Goal: Information Seeking & Learning: Learn about a topic

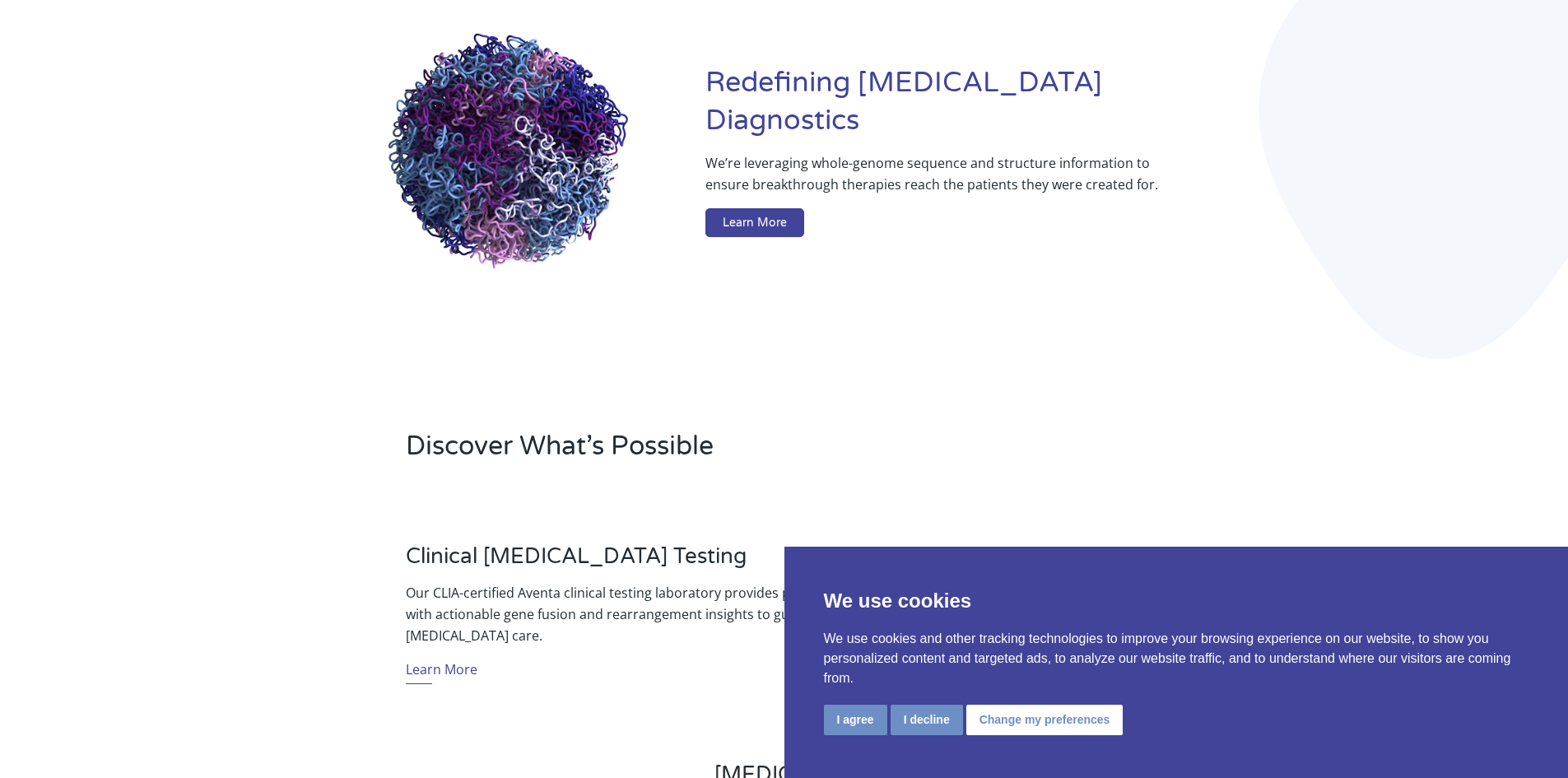
scroll to position [198, 0]
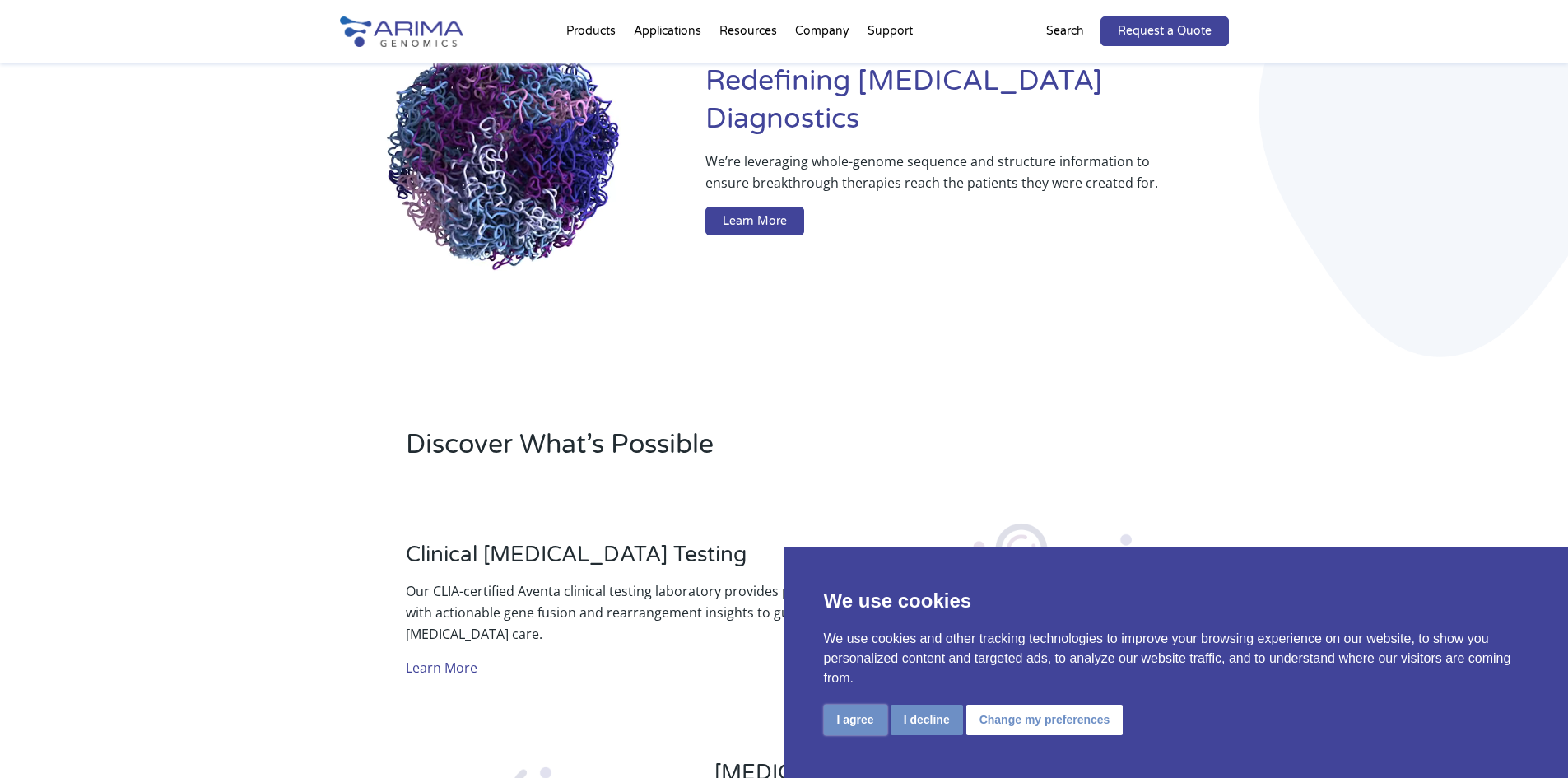
click at [870, 725] on button "I agree" at bounding box center [855, 720] width 63 height 30
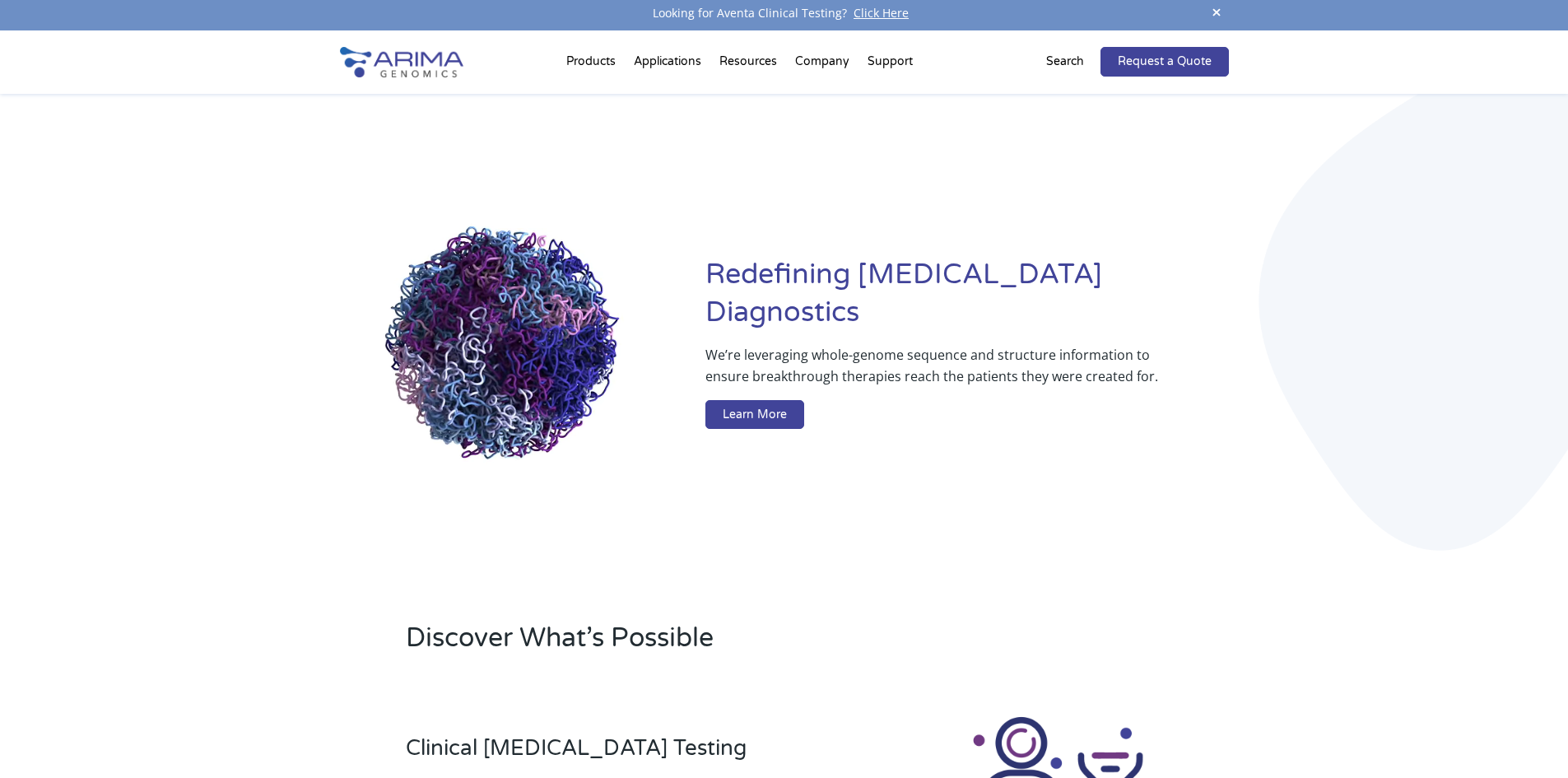
scroll to position [0, 0]
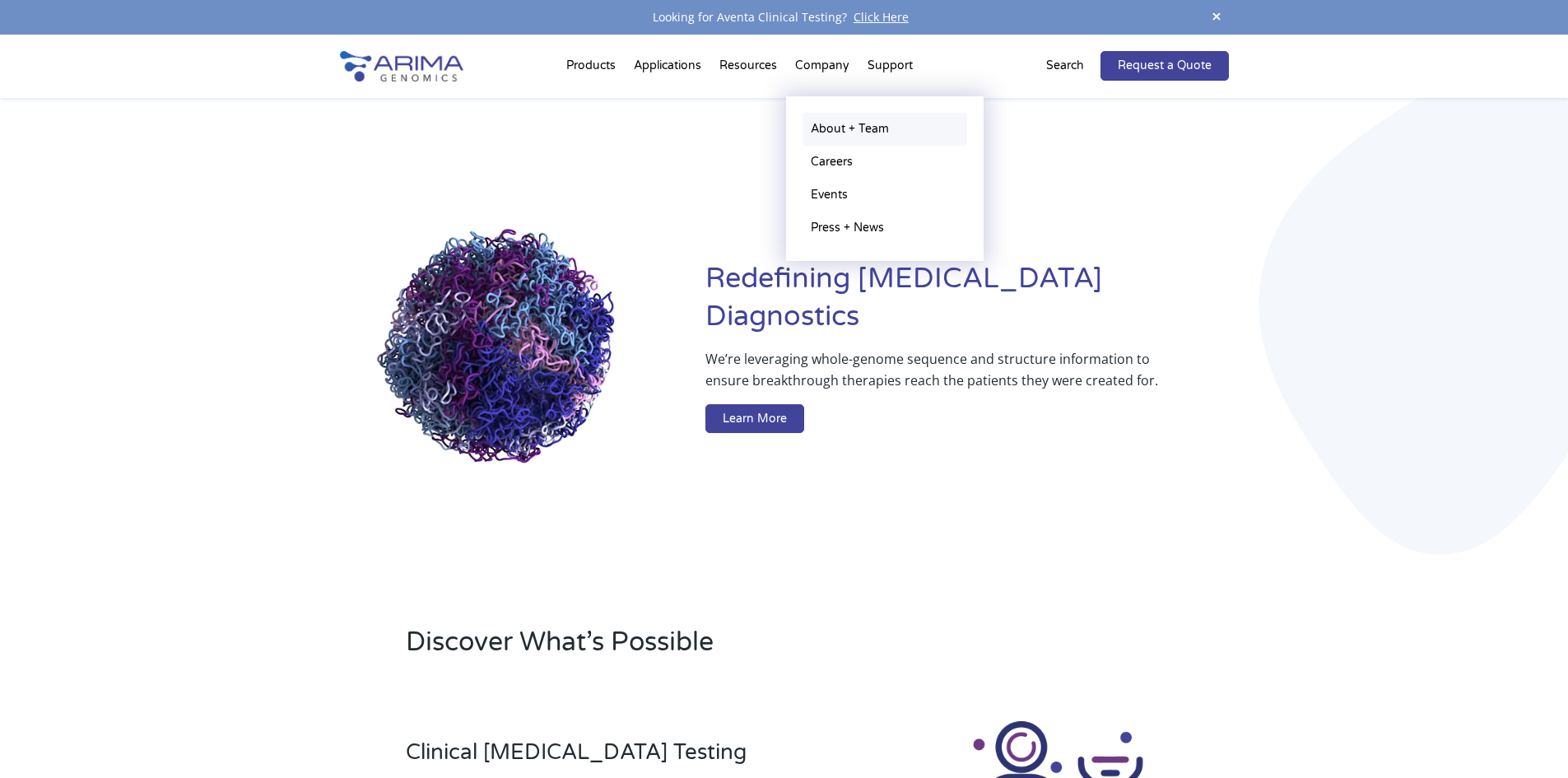
click at [838, 123] on link "About + Team" at bounding box center [885, 129] width 164 height 33
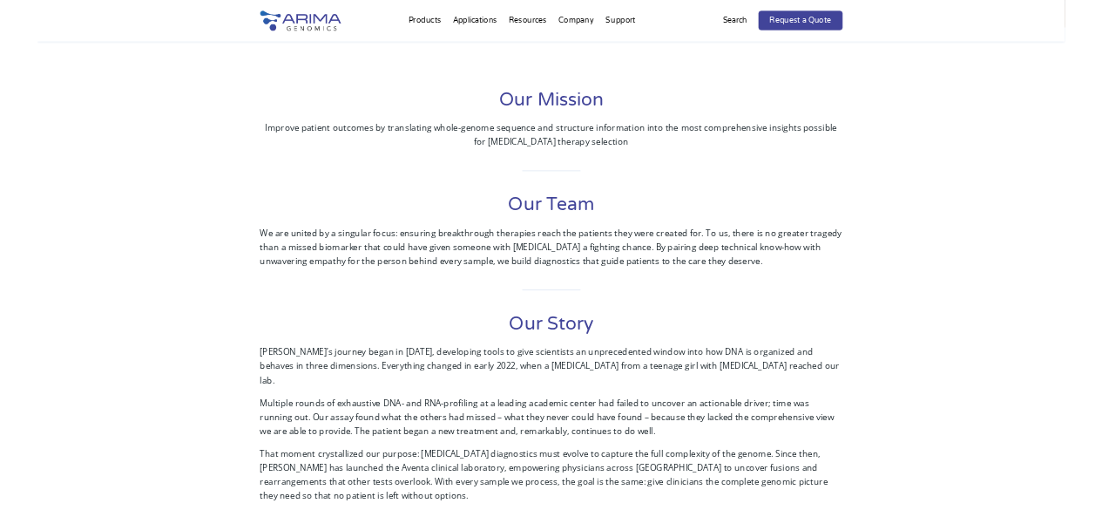
scroll to position [348, 0]
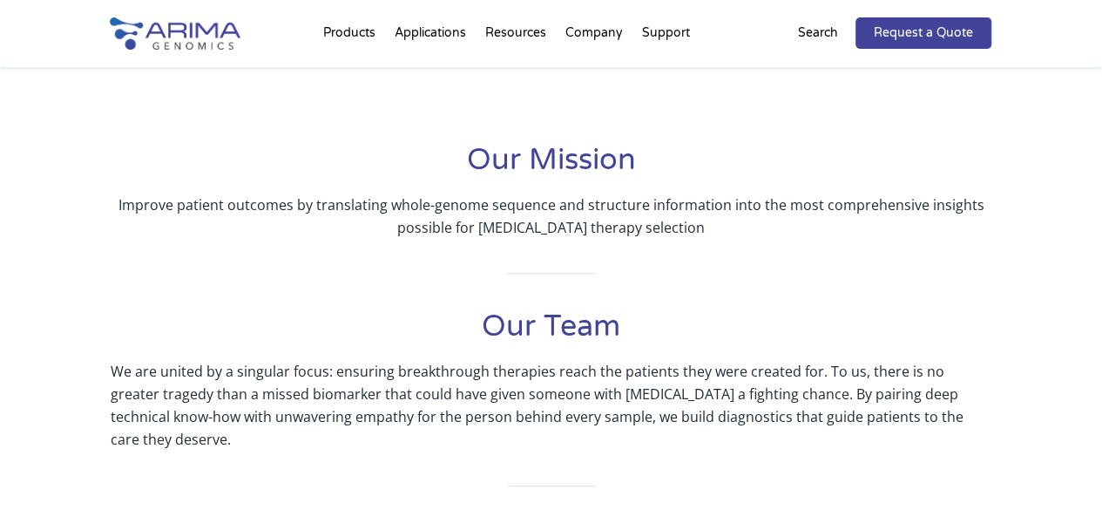
click at [517, 209] on p "Improve patient outcomes by translating whole-genome sequence and structure inf…" at bounding box center [551, 215] width 881 height 45
drag, startPoint x: 517, startPoint y: 209, endPoint x: 136, endPoint y: 257, distance: 384.5
click at [136, 257] on div "Our Mission Improve patient outcomes by translating whole-genome sequence and s…" at bounding box center [551, 501] width 881 height 723
